Goal: Task Accomplishment & Management: Use online tool/utility

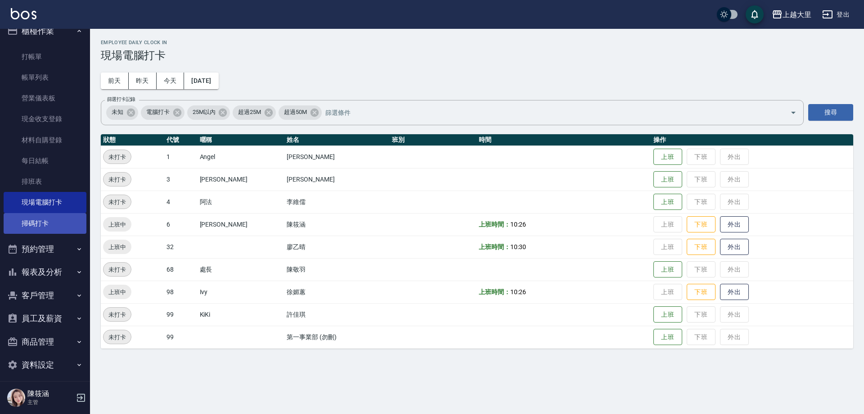
scroll to position [19, 0]
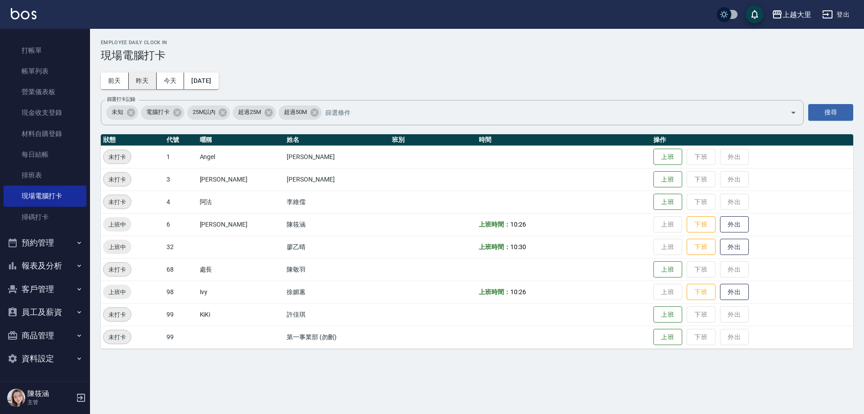
click at [141, 78] on button "昨天" at bounding box center [143, 80] width 28 height 17
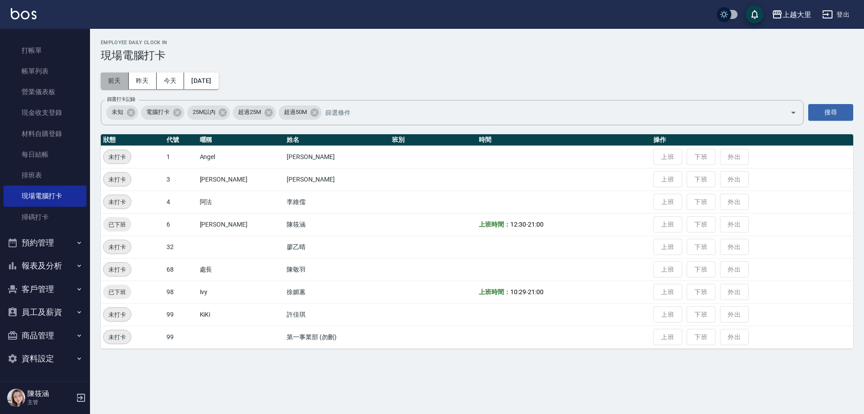
click at [118, 80] on button "前天" at bounding box center [115, 80] width 28 height 17
click at [146, 79] on button "昨天" at bounding box center [143, 80] width 28 height 17
click at [51, 226] on link "掃碼打卡" at bounding box center [45, 217] width 83 height 21
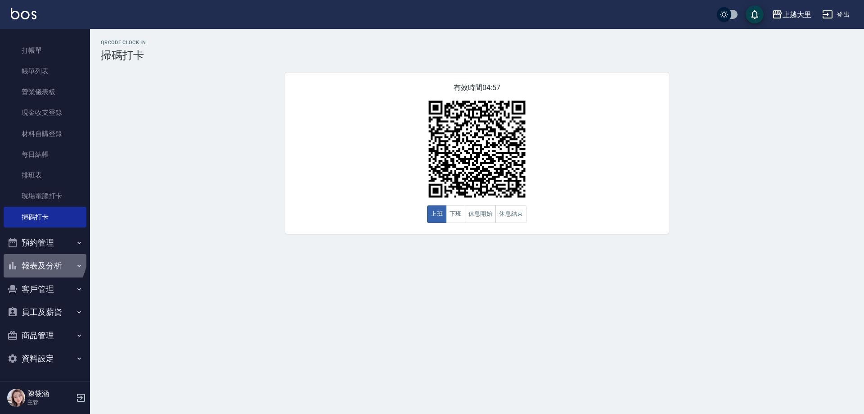
click at [42, 257] on button "報表及分析" at bounding box center [45, 265] width 83 height 23
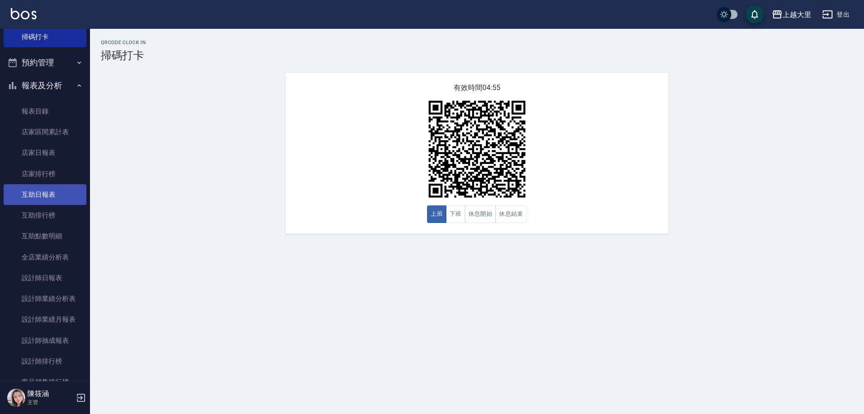
click at [36, 191] on link "互助日報表" at bounding box center [45, 194] width 83 height 21
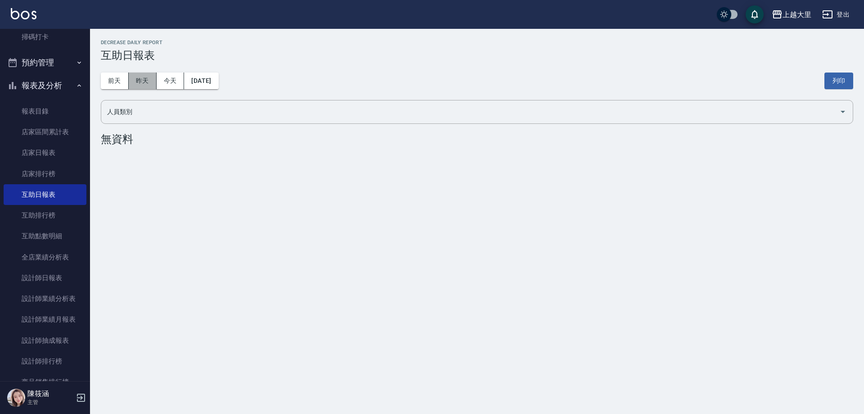
click at [139, 81] on button "昨天" at bounding box center [143, 80] width 28 height 17
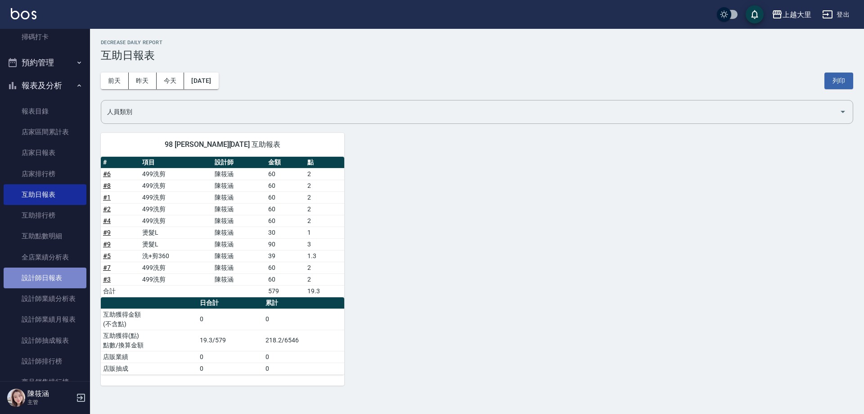
drag, startPoint x: 63, startPoint y: 274, endPoint x: 45, endPoint y: 274, distance: 17.6
click at [61, 274] on link "設計師日報表" at bounding box center [45, 277] width 83 height 21
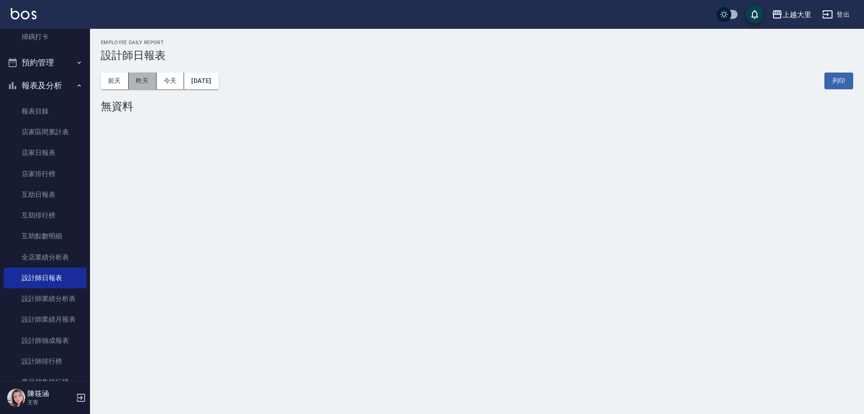
click at [148, 82] on button "昨天" at bounding box center [143, 80] width 28 height 17
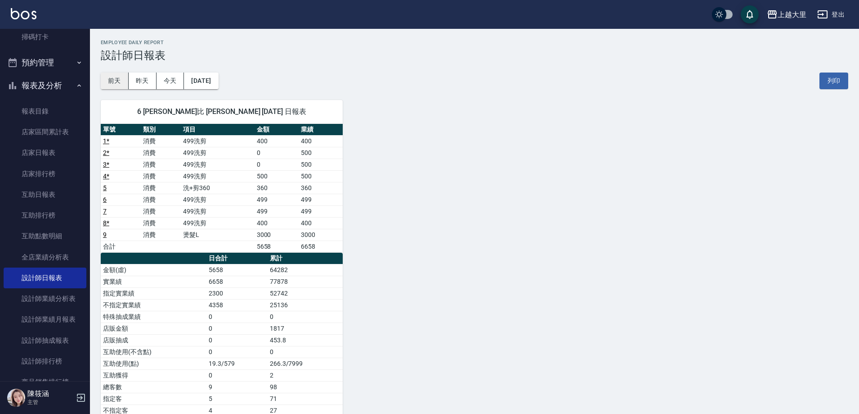
click at [112, 78] on button "前天" at bounding box center [115, 80] width 28 height 17
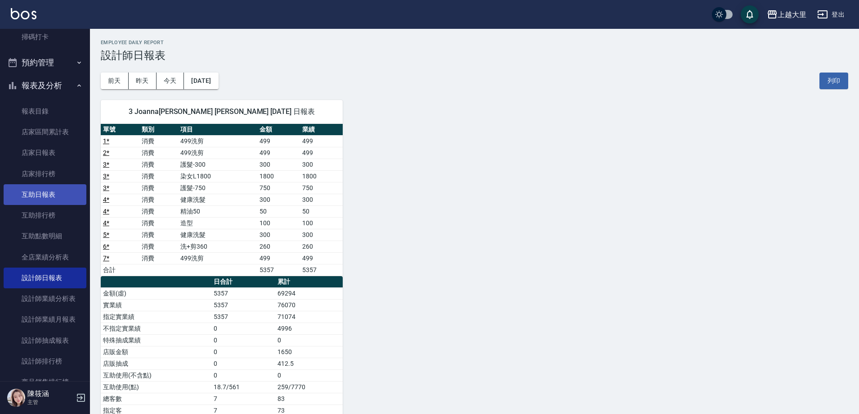
click at [50, 195] on link "互助日報表" at bounding box center [45, 194] width 83 height 21
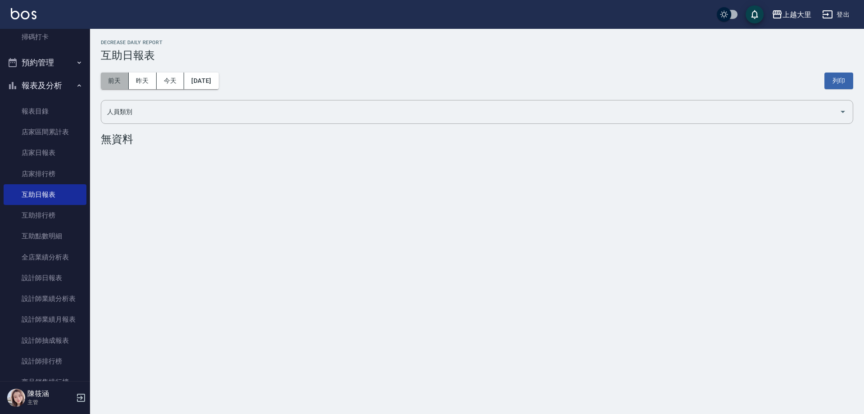
click at [121, 86] on button "前天" at bounding box center [115, 80] width 28 height 17
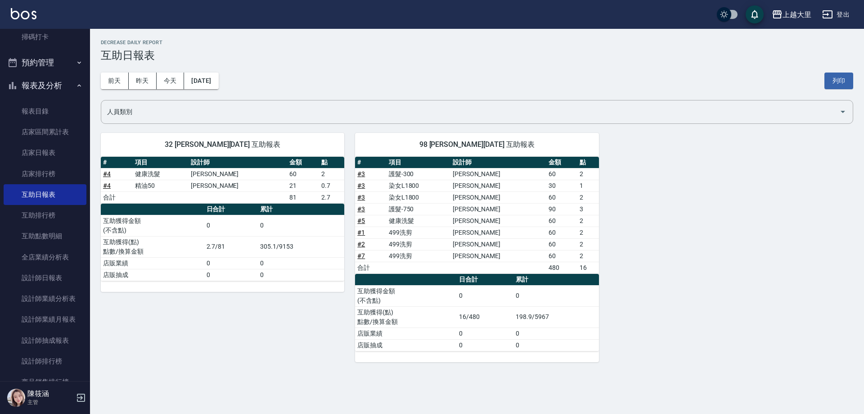
click at [108, 184] on link "# 4" at bounding box center [107, 185] width 8 height 7
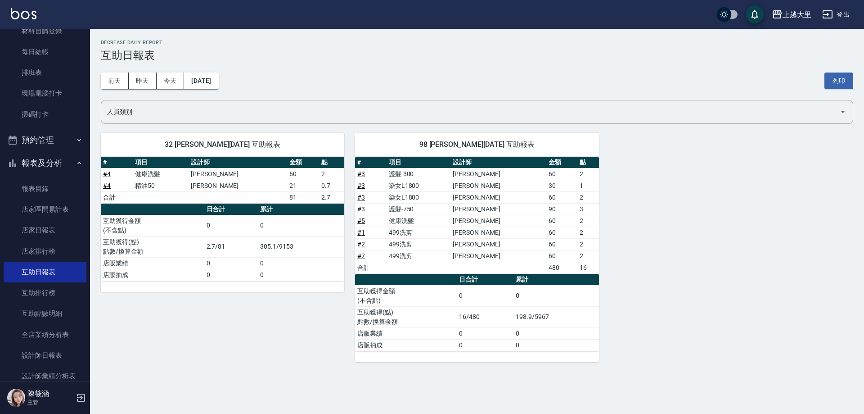
scroll to position [109, 0]
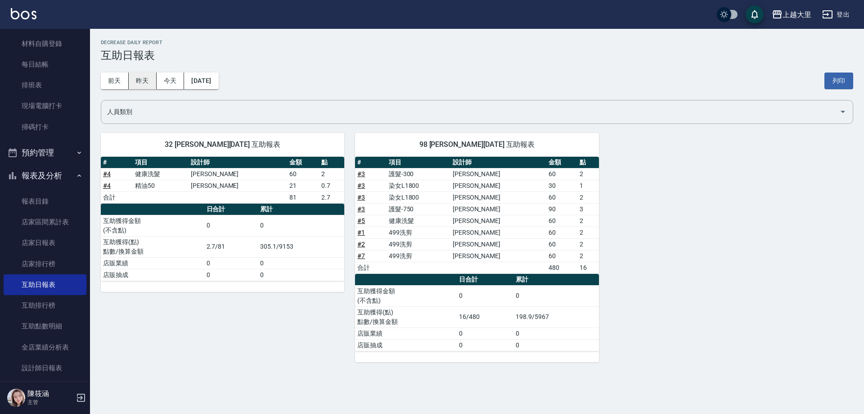
click at [142, 86] on button "昨天" at bounding box center [143, 80] width 28 height 17
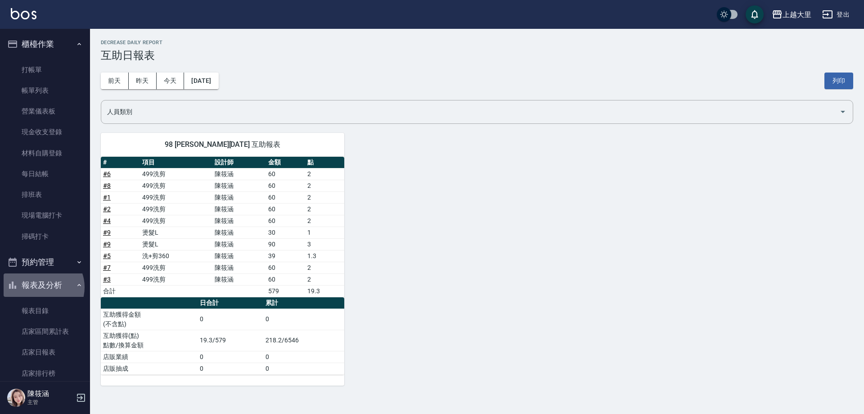
click at [43, 287] on button "報表及分析" at bounding box center [45, 284] width 83 height 23
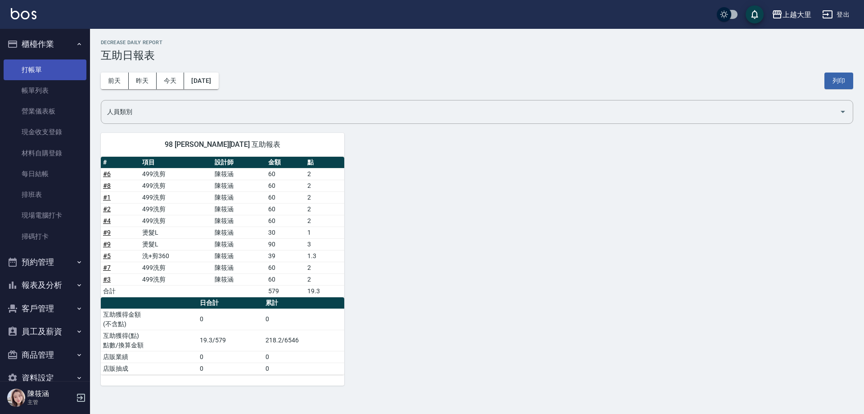
click at [41, 68] on link "打帳單" at bounding box center [45, 69] width 83 height 21
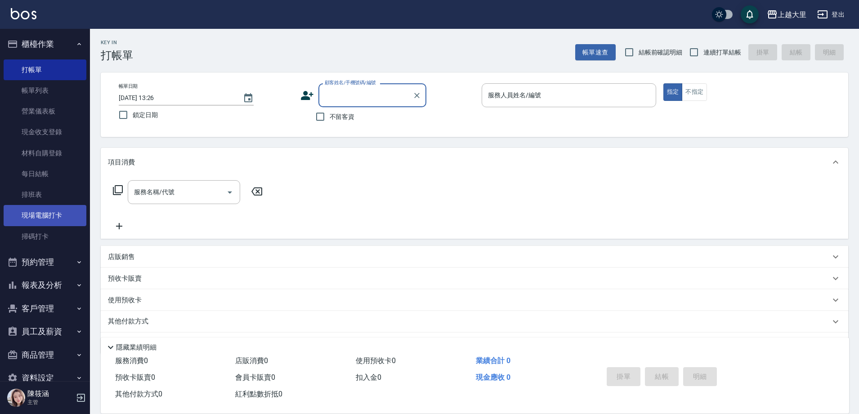
click at [32, 213] on link "現場電腦打卡" at bounding box center [45, 215] width 83 height 21
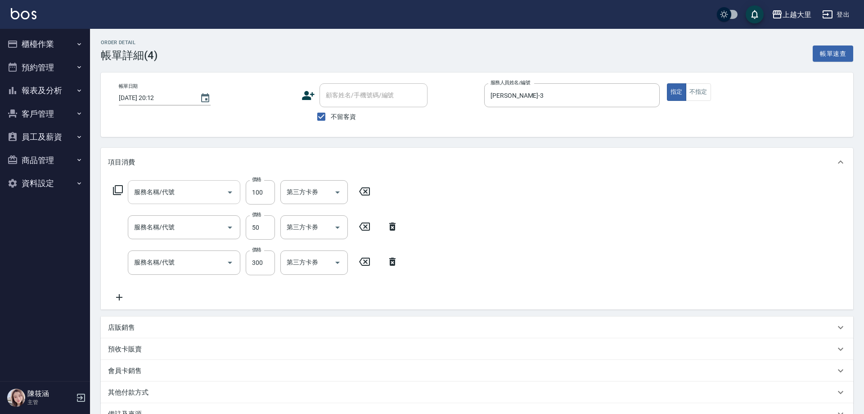
type input "[DATE] 20:12"
checkbox input "true"
type input "[PERSON_NAME]-3"
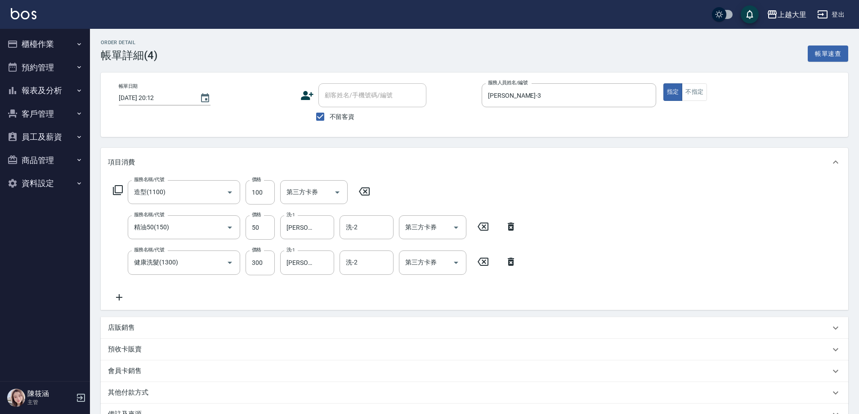
type input "造型(1100)"
type input "精油50(150)"
type input "健康洗髮(1300)"
